Goal: Task Accomplishment & Management: Use online tool/utility

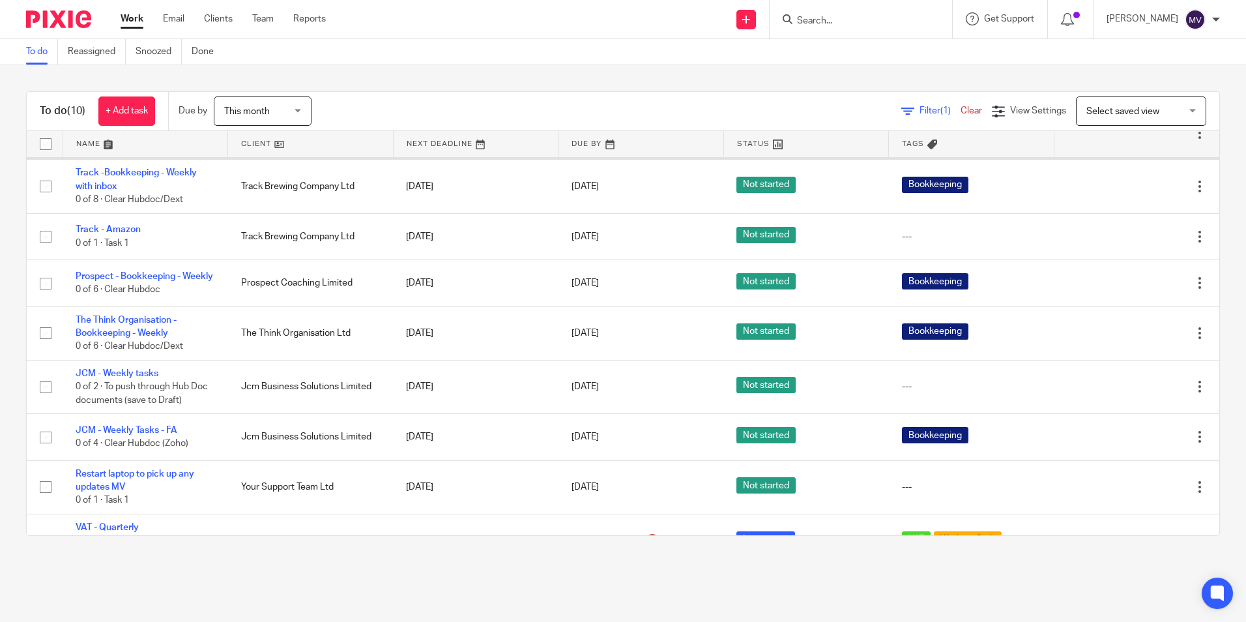
scroll to position [130, 0]
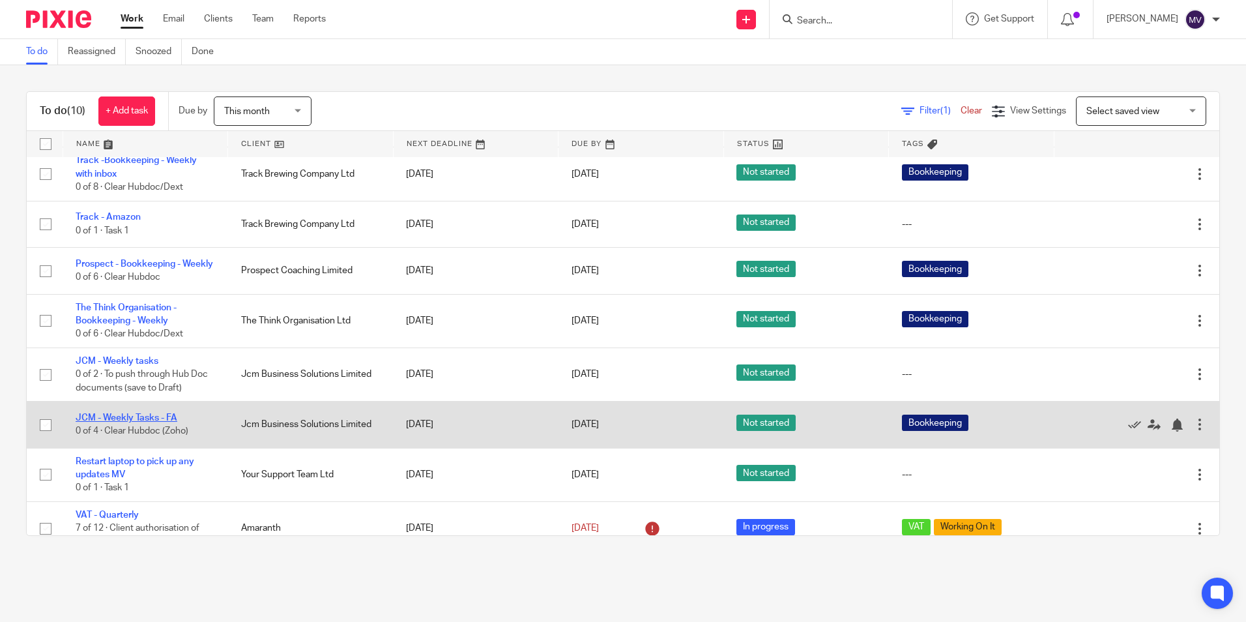
click at [155, 422] on link "JCM - Weekly Tasks - FA" at bounding box center [127, 417] width 102 height 9
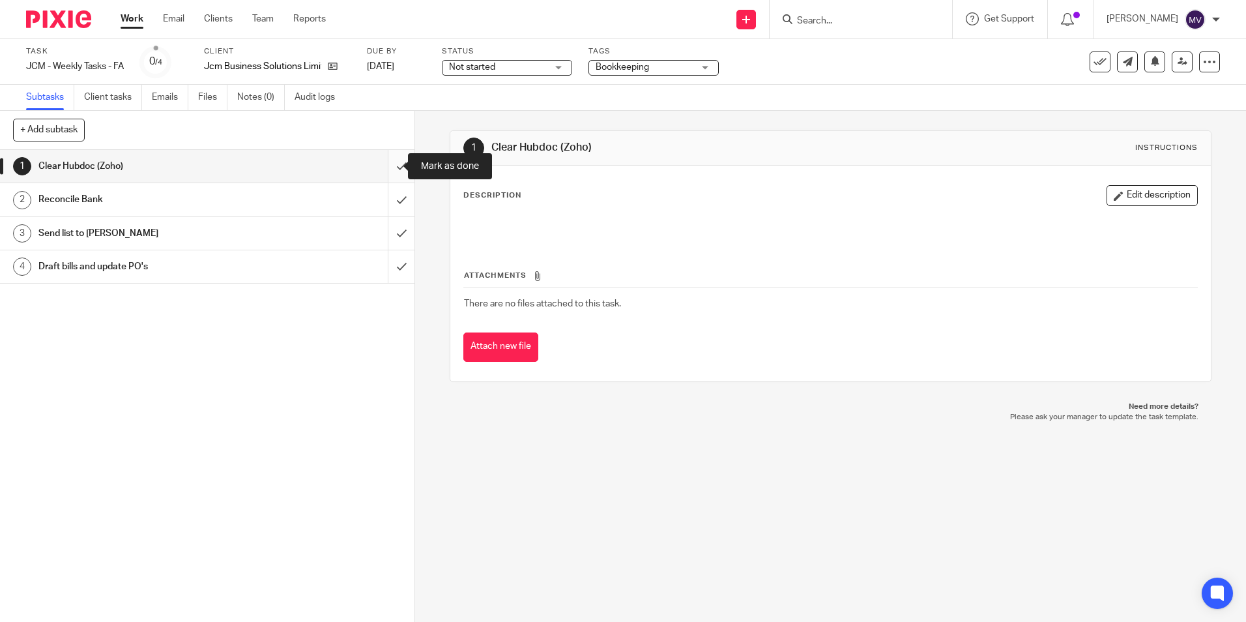
click at [379, 160] on input "submit" at bounding box center [207, 166] width 414 height 33
click at [388, 194] on input "submit" at bounding box center [207, 199] width 414 height 33
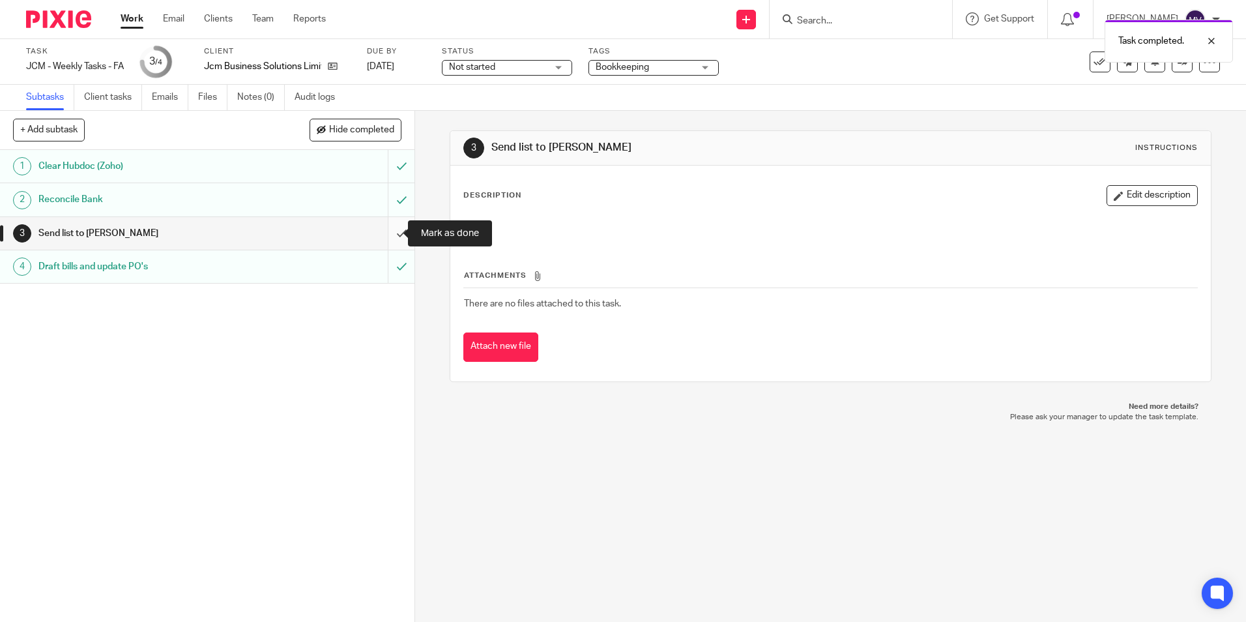
click at [386, 234] on input "submit" at bounding box center [207, 233] width 414 height 33
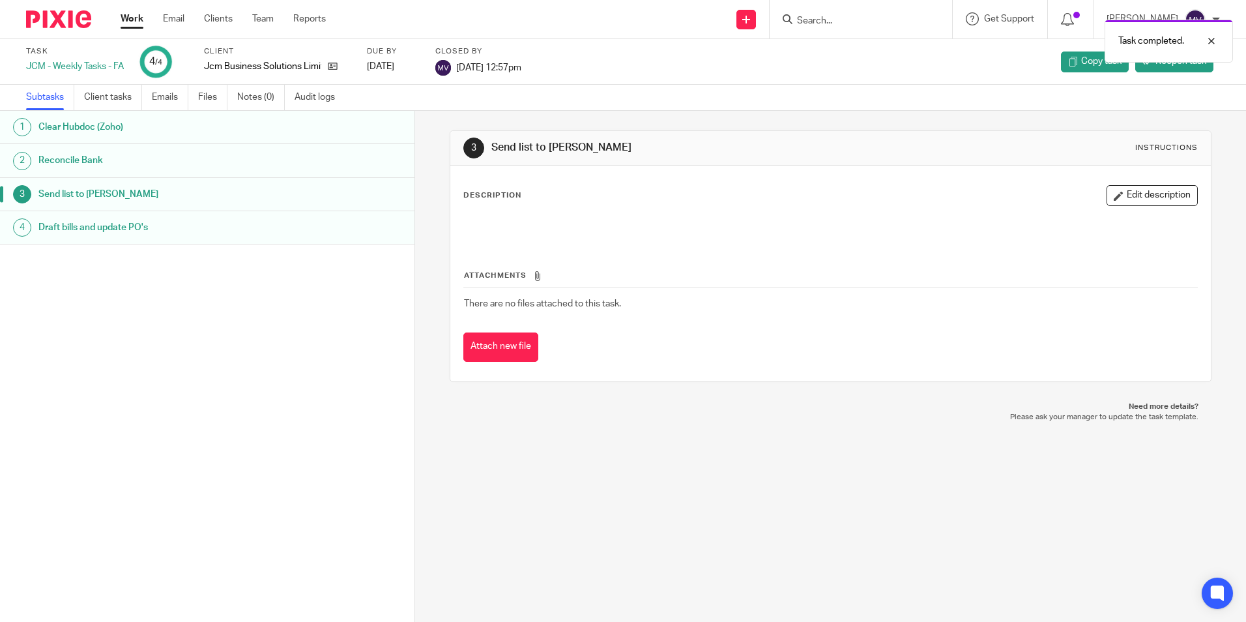
click at [135, 18] on link "Work" at bounding box center [132, 18] width 23 height 13
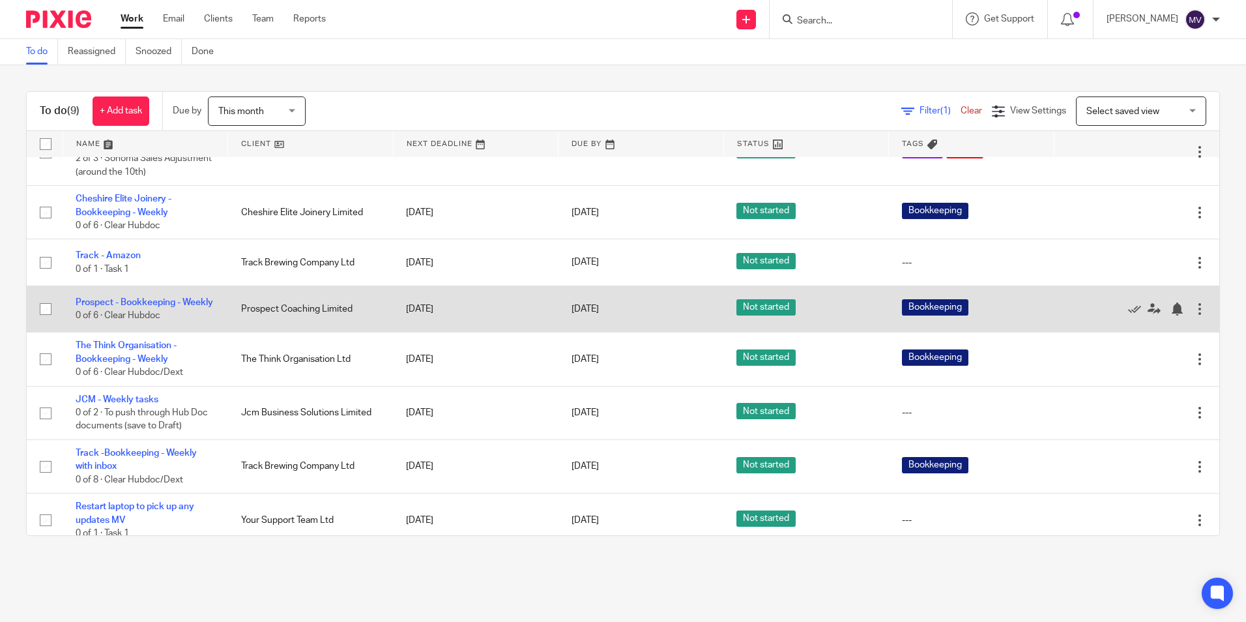
scroll to position [65, 0]
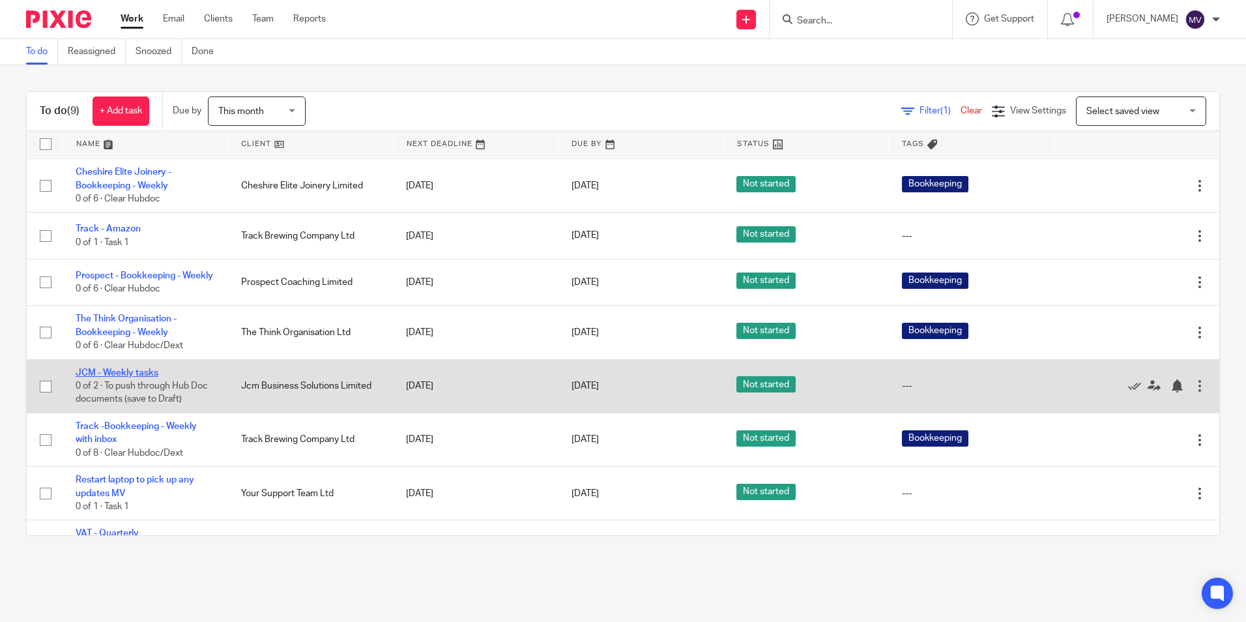
click at [137, 377] on link "JCM - Weekly tasks" at bounding box center [117, 372] width 83 height 9
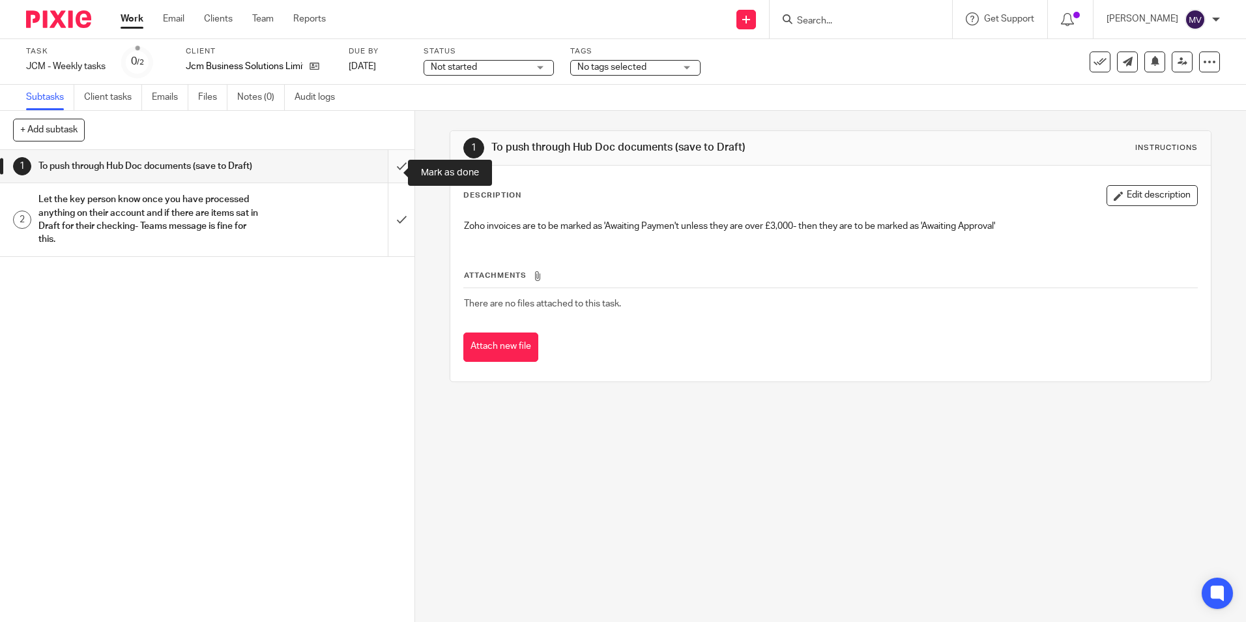
click at [388, 170] on input "submit" at bounding box center [207, 166] width 414 height 33
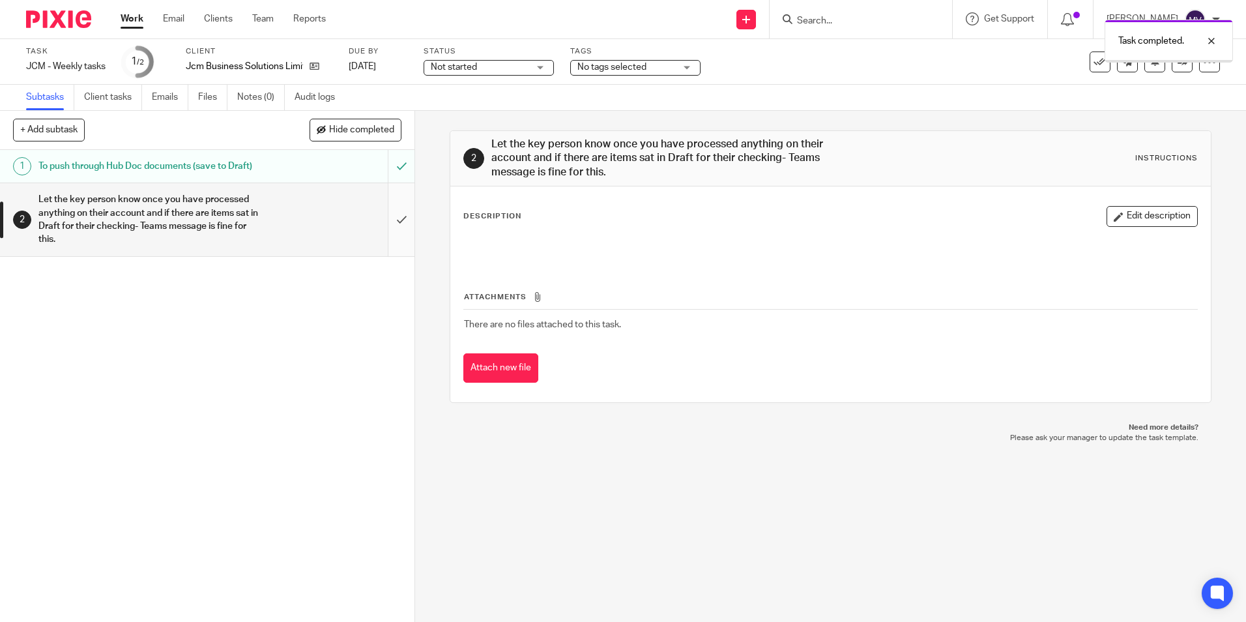
drag, startPoint x: 0, startPoint y: 0, endPoint x: 386, endPoint y: 234, distance: 451.2
click at [386, 234] on input "submit" at bounding box center [207, 219] width 414 height 72
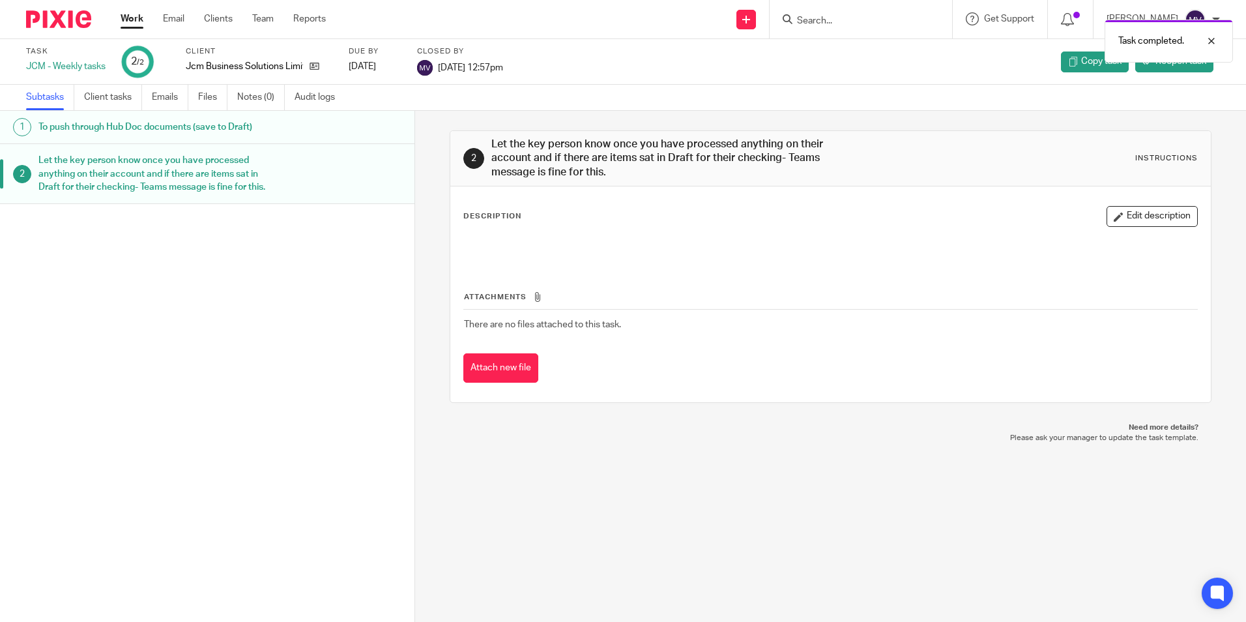
click at [126, 16] on link "Work" at bounding box center [132, 18] width 23 height 13
